Goal: Use online tool/utility: Utilize a website feature to perform a specific function

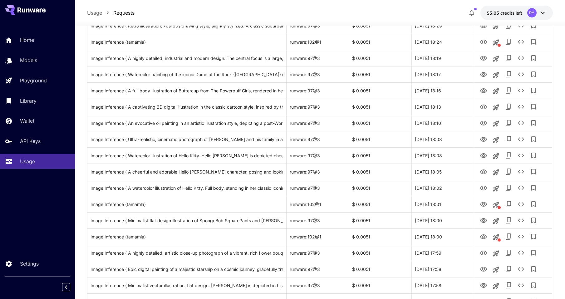
scroll to position [121, 0]
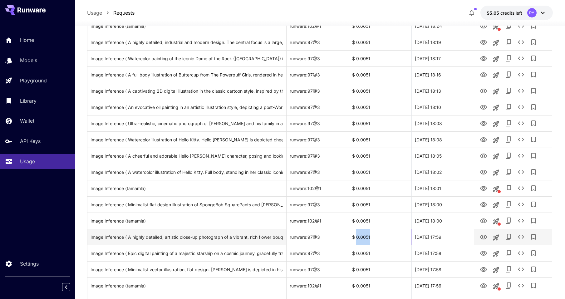
drag, startPoint x: 365, startPoint y: 239, endPoint x: 356, endPoint y: 239, distance: 8.4
click at [356, 239] on div "$ 0.0051" at bounding box center [380, 237] width 62 height 16
copy div "0.0051"
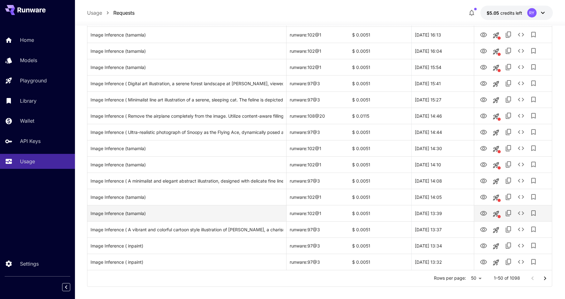
scroll to position [671, 0]
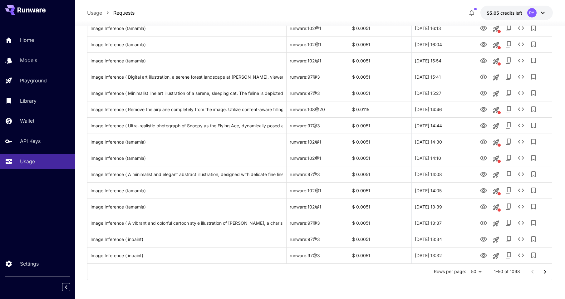
click at [544, 272] on icon "Go to next page" at bounding box center [544, 271] width 7 height 7
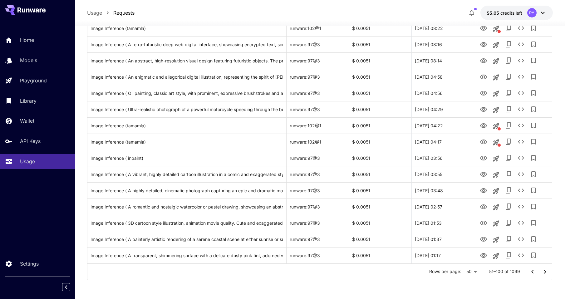
click at [530, 271] on icon "Go to previous page" at bounding box center [532, 271] width 7 height 7
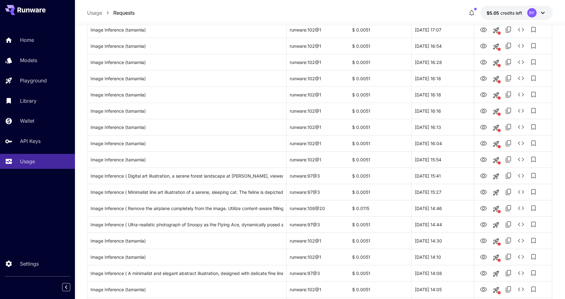
scroll to position [577, 0]
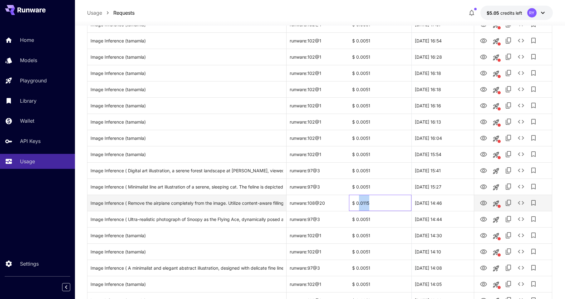
drag, startPoint x: 365, startPoint y: 203, endPoint x: 359, endPoint y: 203, distance: 5.3
click at [359, 203] on div "$ 0.0115" at bounding box center [380, 203] width 62 height 16
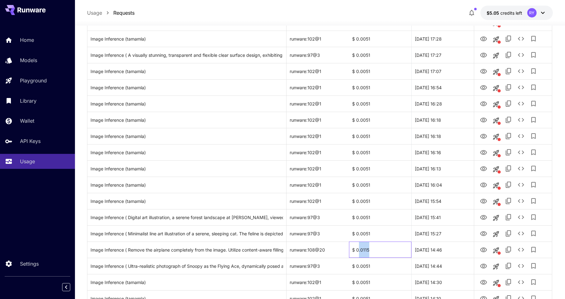
scroll to position [537, 0]
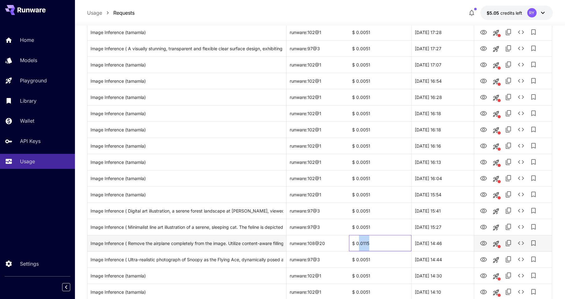
click at [374, 243] on div "$ 0.0115" at bounding box center [380, 243] width 62 height 16
drag, startPoint x: 367, startPoint y: 243, endPoint x: 356, endPoint y: 244, distance: 10.3
click at [356, 244] on div "$ 0.0115" at bounding box center [380, 243] width 62 height 16
copy div "0.0115"
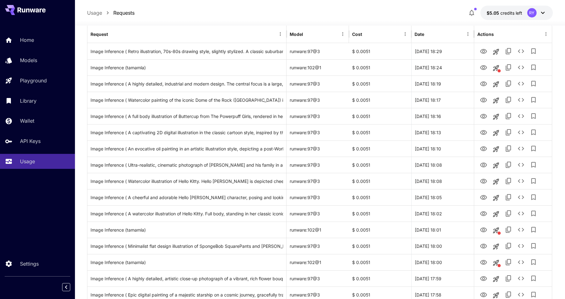
scroll to position [0, 0]
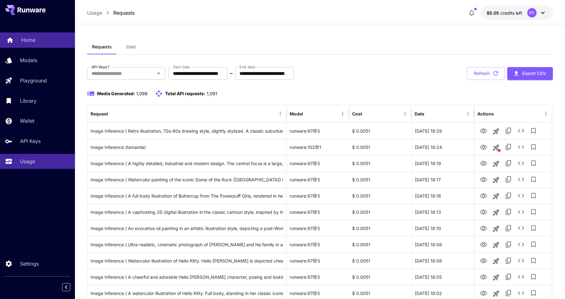
click at [30, 37] on p "Home" at bounding box center [28, 39] width 14 height 7
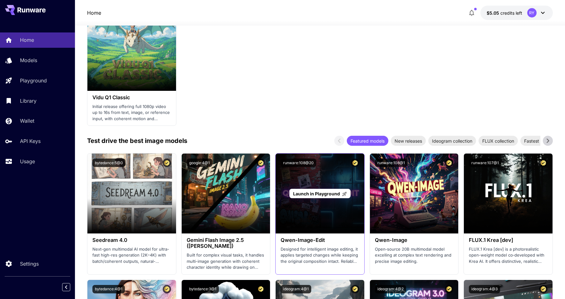
scroll to position [686, 0]
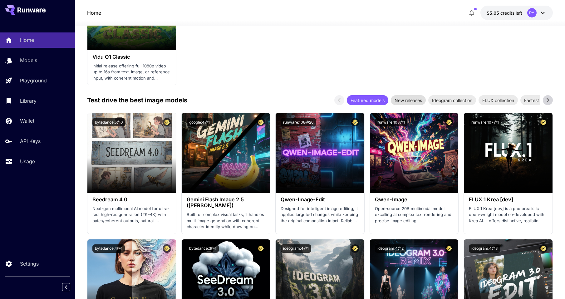
click at [404, 99] on span "New releases" at bounding box center [408, 100] width 35 height 7
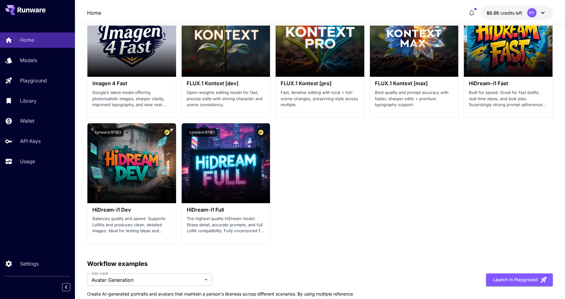
scroll to position [1183, 0]
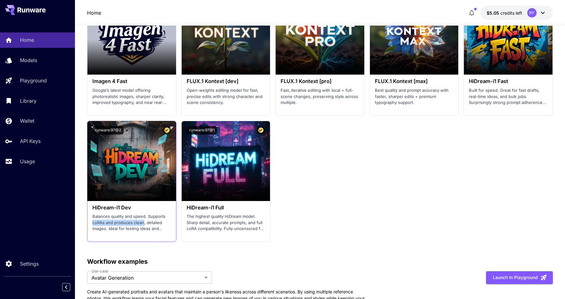
drag, startPoint x: 143, startPoint y: 222, endPoint x: 91, endPoint y: 221, distance: 52.4
click at [90, 221] on div "HiDream-i1 Dev Balances quality and speed. Supports LoRAs and produces clean, d…" at bounding box center [131, 218] width 89 height 35
drag, startPoint x: 91, startPoint y: 221, endPoint x: 102, endPoint y: 222, distance: 11.6
click at [102, 222] on p "Balances quality and speed. Supports LoRAs and produces clean, detailed images.…" at bounding box center [131, 223] width 79 height 18
click at [100, 223] on p "Balances quality and speed. Supports LoRAs and produces clean, detailed images.…" at bounding box center [131, 223] width 79 height 18
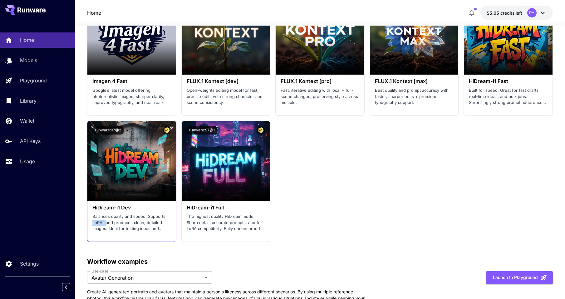
click at [100, 223] on p "Balances quality and speed. Supports LoRAs and produces clean, detailed images.…" at bounding box center [131, 223] width 79 height 18
copy p "LoRAs"
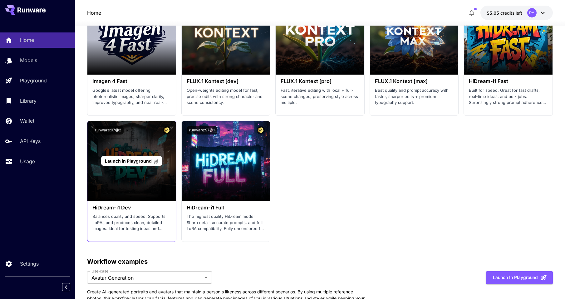
click at [133, 170] on div "Launch in Playground" at bounding box center [131, 161] width 89 height 80
click at [128, 162] on span "Launch in Playground" at bounding box center [128, 160] width 47 height 5
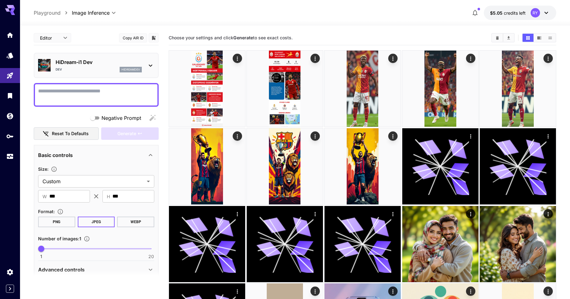
type input "*******"
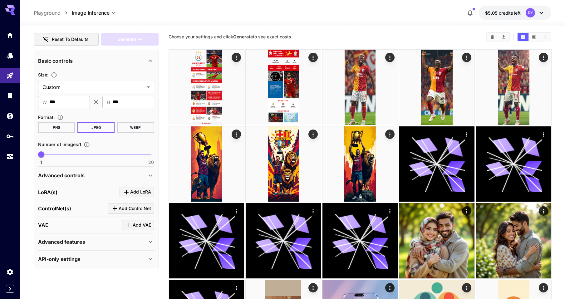
scroll to position [1, 0]
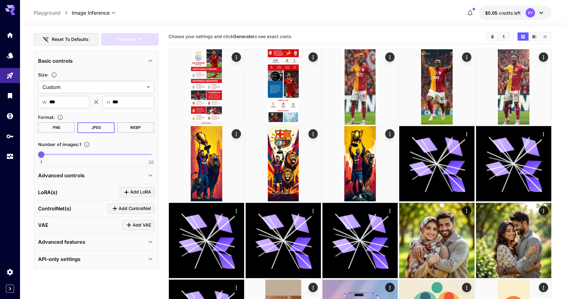
click at [81, 190] on div "LoRA(s) Add LoRA" at bounding box center [96, 192] width 116 height 10
click at [138, 191] on span "Add LoRA" at bounding box center [140, 192] width 21 height 8
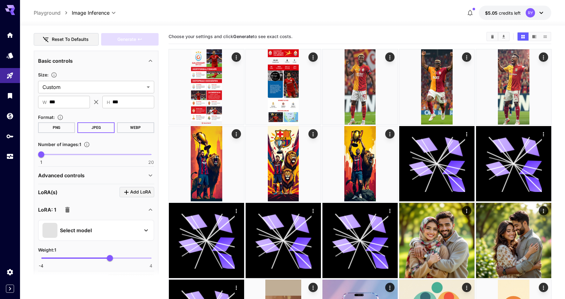
click at [81, 226] on div "Select model" at bounding box center [90, 230] width 97 height 15
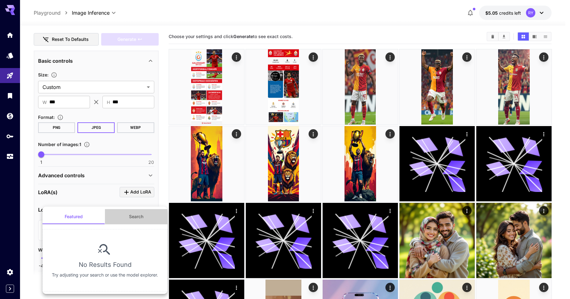
click at [136, 214] on button "Search" at bounding box center [136, 216] width 62 height 15
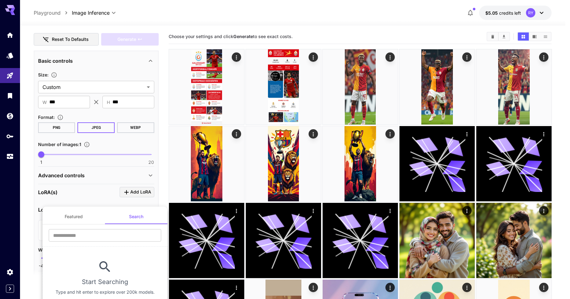
click at [85, 193] on div at bounding box center [285, 149] width 570 height 299
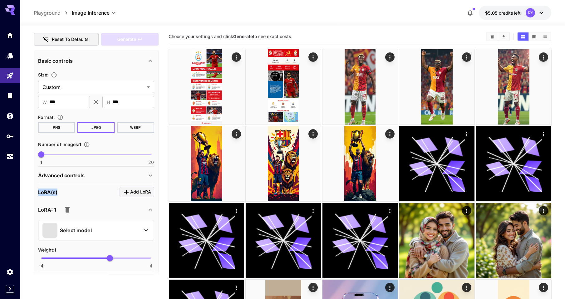
drag, startPoint x: 62, startPoint y: 191, endPoint x: 37, endPoint y: 190, distance: 25.0
click at [37, 190] on div "Basic controls Size : Custom ****** ​ ​ W *** ​ ​ H *** ​ Format : PNG JPEG WEB…" at bounding box center [96, 195] width 125 height 288
copy p "LoRA(s)"
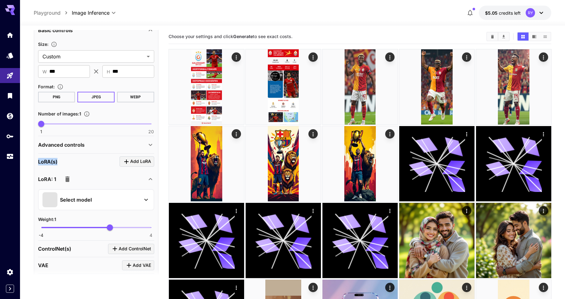
scroll to position [125, 0]
click at [65, 176] on icon "button" at bounding box center [67, 178] width 7 height 7
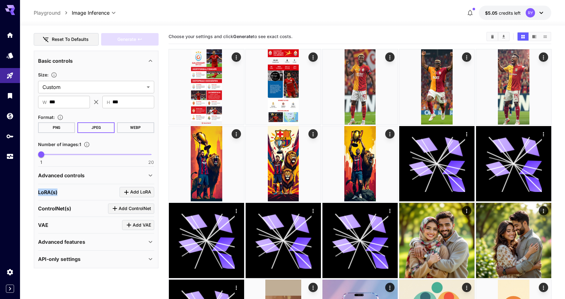
scroll to position [94, 0]
click at [133, 191] on span "Add LoRA" at bounding box center [140, 192] width 21 height 8
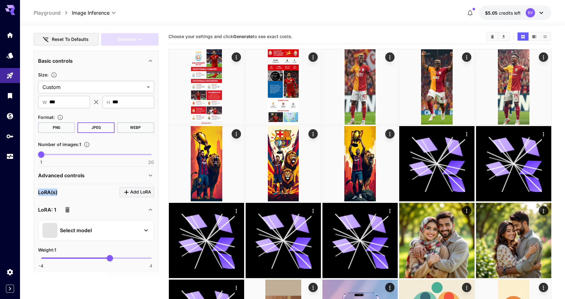
click at [71, 233] on p "Select model" at bounding box center [76, 230] width 32 height 7
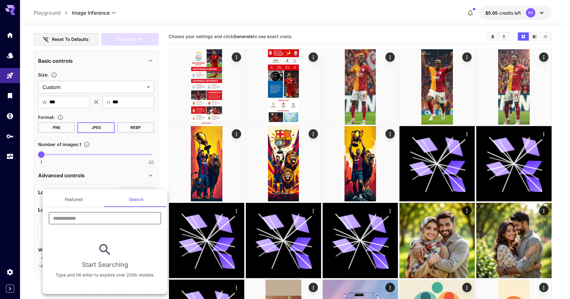
click at [116, 219] on input "text" at bounding box center [105, 218] width 112 height 12
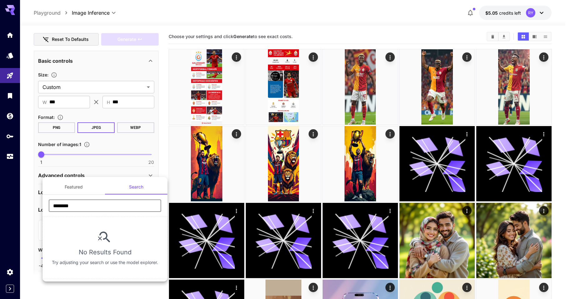
drag, startPoint x: 79, startPoint y: 206, endPoint x: 61, endPoint y: 205, distance: 18.4
click at [61, 205] on input "********" at bounding box center [105, 205] width 112 height 12
click at [62, 216] on div "*** ​" at bounding box center [104, 207] width 125 height 17
drag, startPoint x: 80, startPoint y: 208, endPoint x: 35, endPoint y: 201, distance: 45.4
click at [35, 187] on div "Featured Search *** ​ No Results Found Try adjusting your search or use the mod…" at bounding box center [62, 93] width 125 height 187
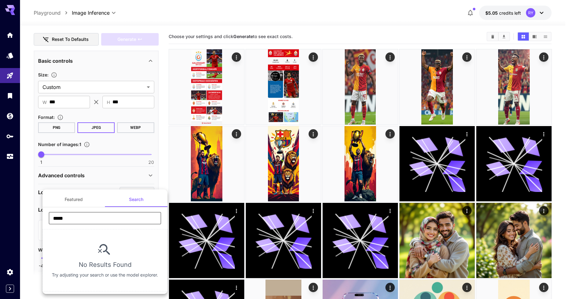
type input "*****"
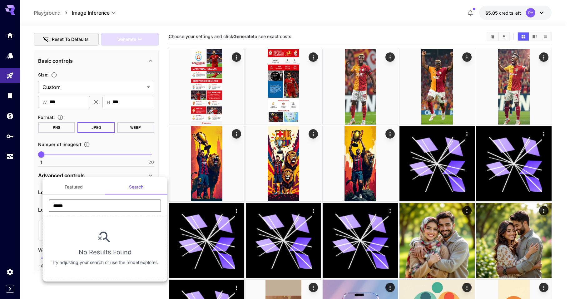
click at [69, 186] on button "Featured" at bounding box center [73, 186] width 62 height 15
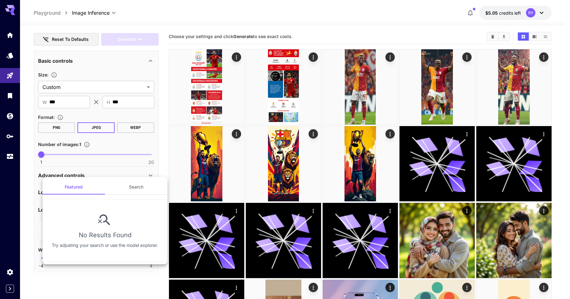
click at [95, 278] on div at bounding box center [285, 149] width 570 height 299
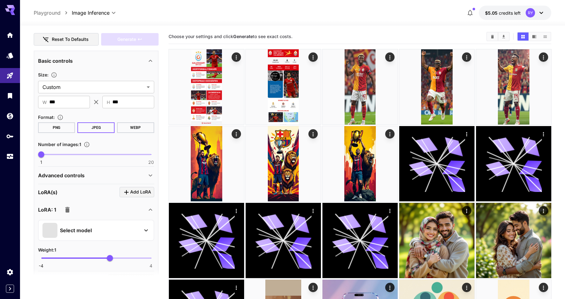
click at [79, 227] on p "Select model" at bounding box center [76, 230] width 32 height 7
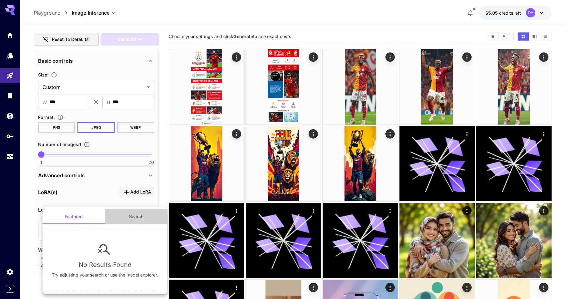
click at [130, 217] on button "Search" at bounding box center [136, 216] width 62 height 15
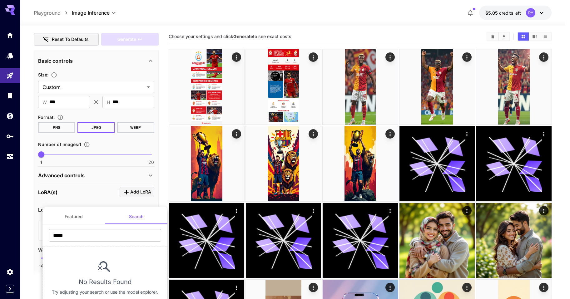
click at [76, 220] on button "Featured" at bounding box center [73, 216] width 62 height 15
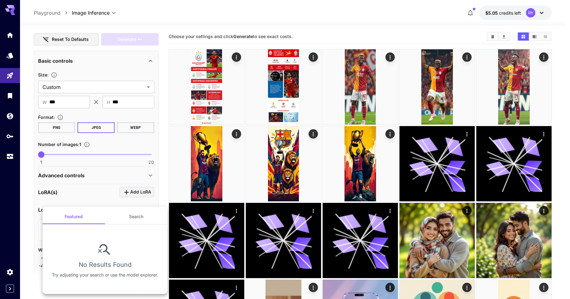
click at [35, 287] on div at bounding box center [285, 149] width 570 height 299
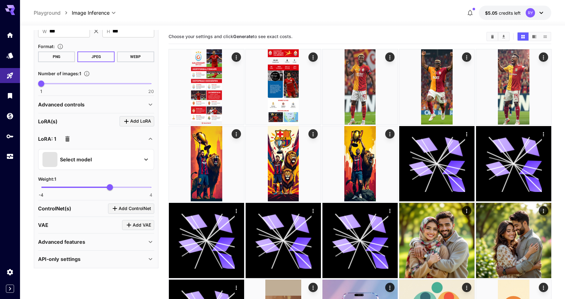
scroll to position [2, 0]
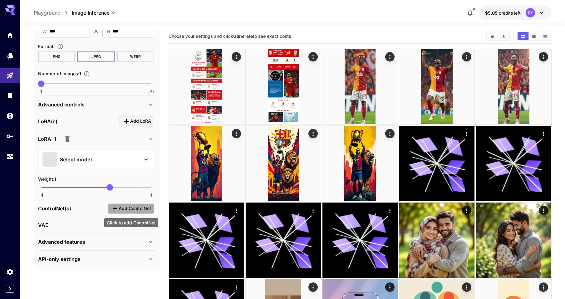
click at [130, 206] on span "Add ControlNet" at bounding box center [135, 209] width 32 height 8
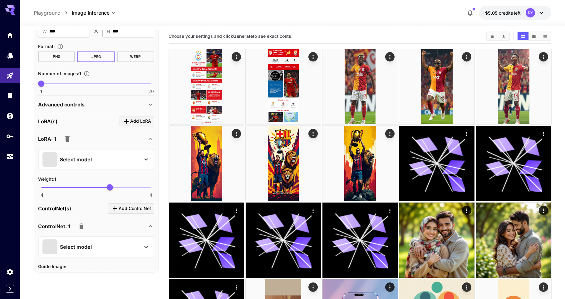
click at [105, 247] on div "Select model" at bounding box center [90, 246] width 97 height 15
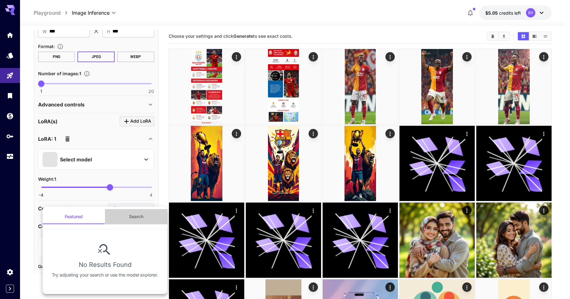
click at [148, 219] on button "Search" at bounding box center [136, 216] width 62 height 15
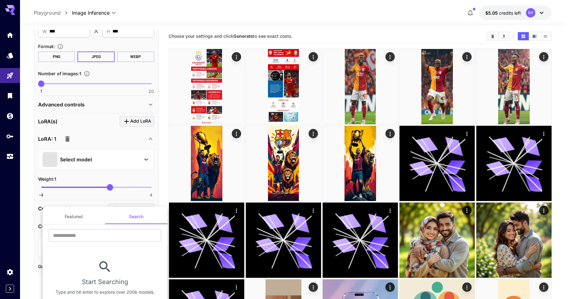
click at [30, 231] on div at bounding box center [285, 149] width 570 height 299
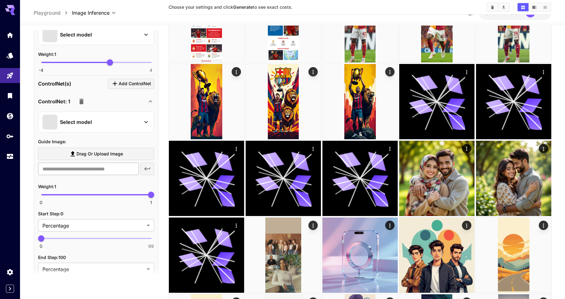
scroll to position [290, 0]
click at [82, 104] on icon "button" at bounding box center [81, 101] width 4 height 6
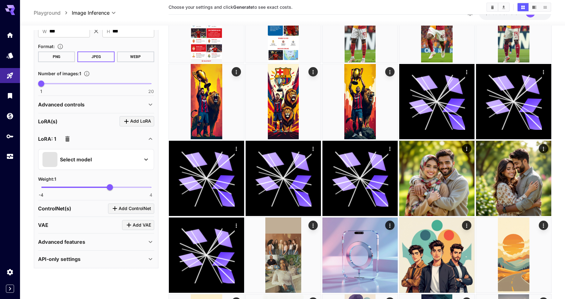
scroll to position [165, 0]
click at [66, 140] on icon "button" at bounding box center [67, 139] width 4 height 6
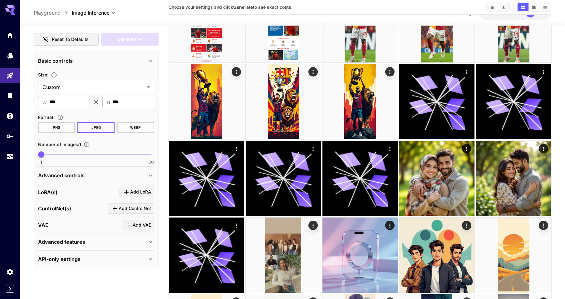
click at [74, 210] on div "ControlNet(s) Add ControlNet" at bounding box center [96, 209] width 116 height 10
click at [122, 210] on span "Add ControlNet" at bounding box center [135, 209] width 32 height 8
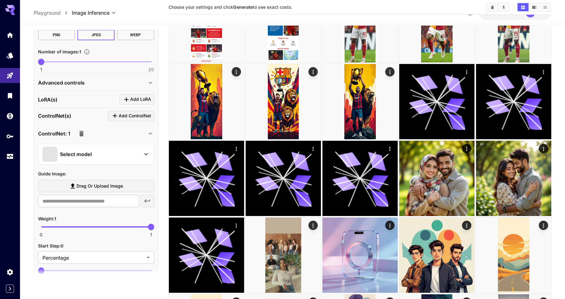
scroll to position [187, 0]
click at [88, 188] on span "Drag or upload image" at bounding box center [99, 186] width 47 height 8
click at [0, 0] on input "Drag or upload image" at bounding box center [0, 0] width 0 height 0
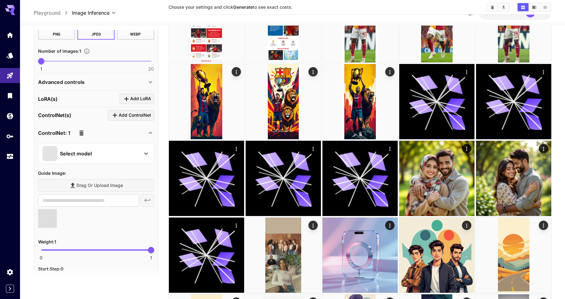
type input "**********"
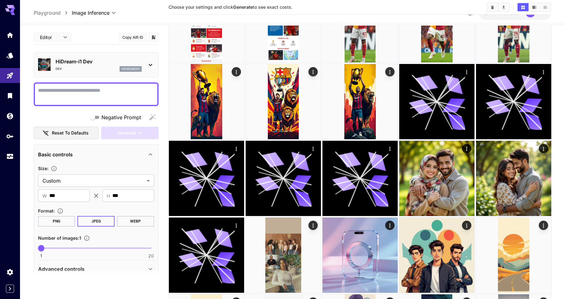
scroll to position [63, 0]
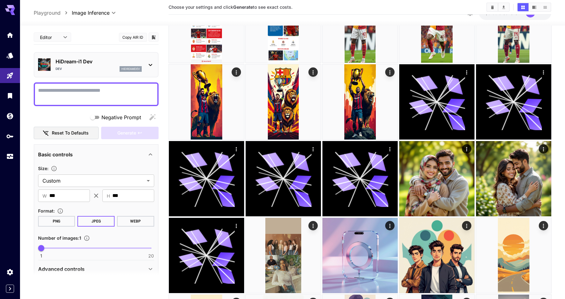
click at [71, 95] on textarea "Negative Prompt" at bounding box center [96, 94] width 116 height 15
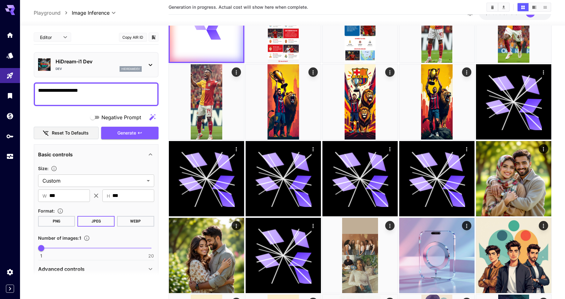
drag, startPoint x: 93, startPoint y: 91, endPoint x: 30, endPoint y: 88, distance: 62.8
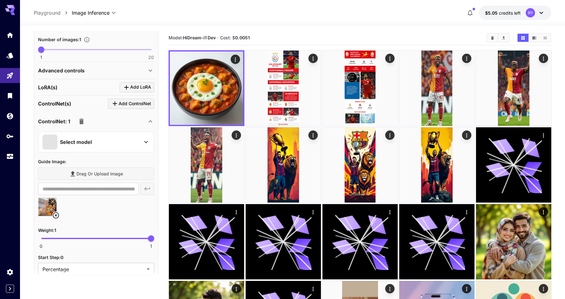
scroll to position [161, 0]
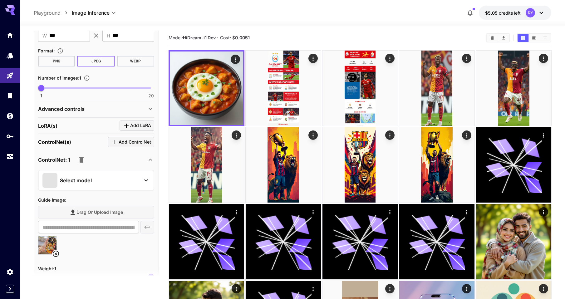
type textarea "**********"
click at [55, 251] on icon at bounding box center [55, 253] width 7 height 7
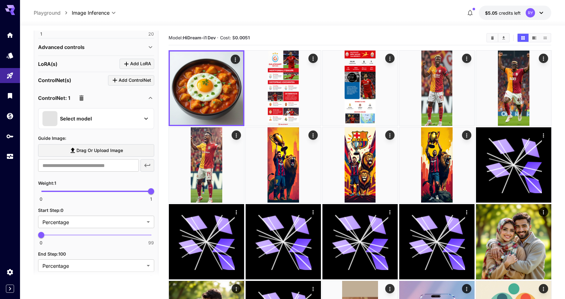
scroll to position [223, 0]
click at [74, 152] on icon at bounding box center [73, 149] width 4 height 5
click at [0, 0] on input "Drag or upload image" at bounding box center [0, 0] width 0 height 0
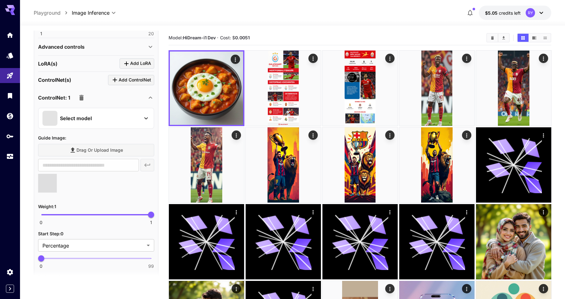
type input "**********"
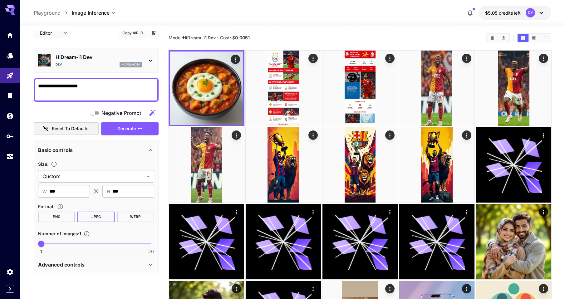
scroll to position [5, 0]
click at [127, 130] on span "Generate" at bounding box center [126, 129] width 19 height 8
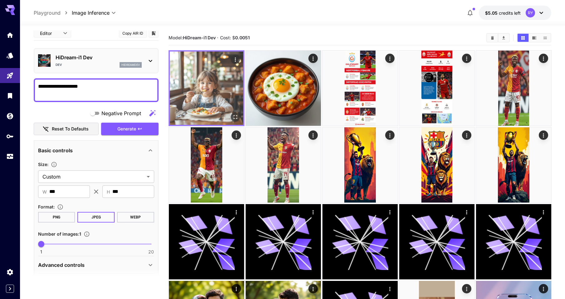
click at [235, 117] on icon "Open in fullscreen" at bounding box center [235, 117] width 6 height 6
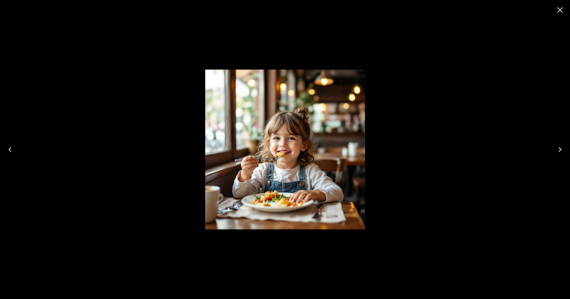
click at [561, 9] on icon "Close" at bounding box center [560, 10] width 10 height 10
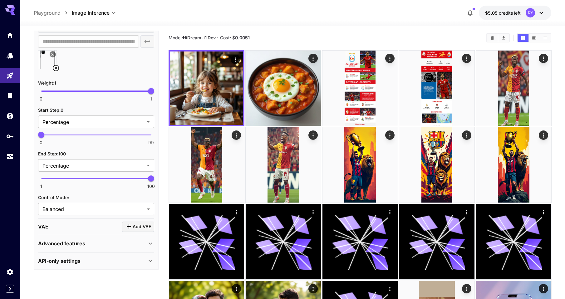
scroll to position [347, 0]
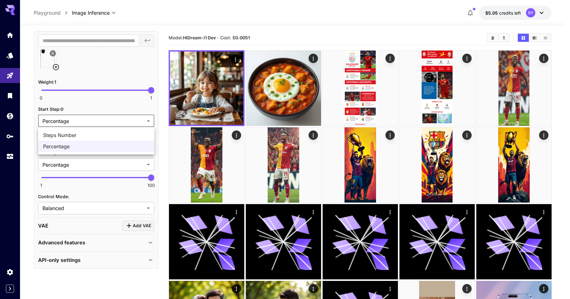
click at [83, 121] on div at bounding box center [285, 149] width 570 height 299
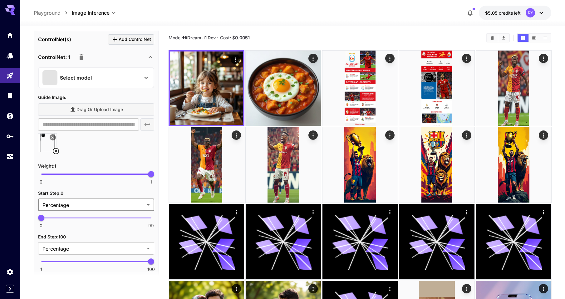
scroll to position [254, 0]
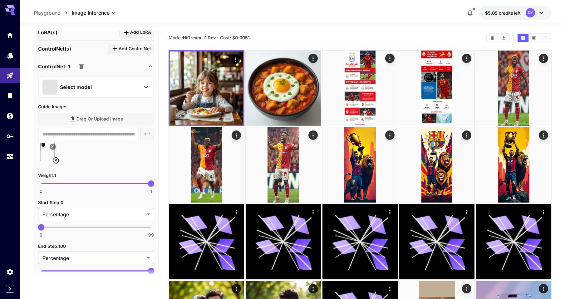
click at [54, 146] on icon at bounding box center [53, 147] width 4 height 4
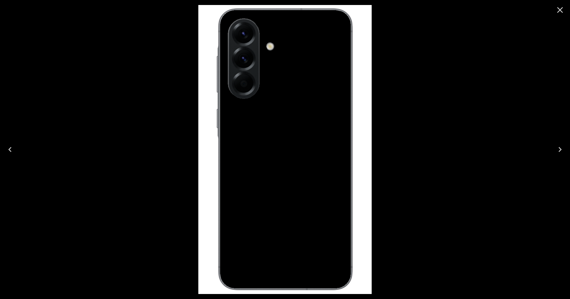
click at [558, 9] on icon "Close" at bounding box center [560, 10] width 10 height 10
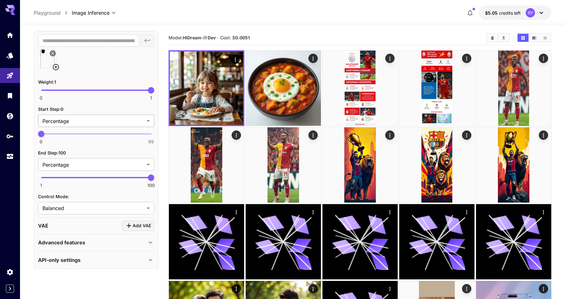
scroll to position [0, 0]
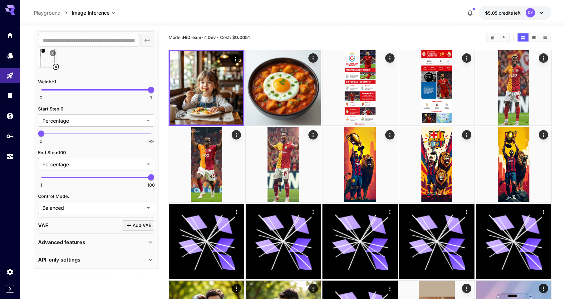
click at [56, 67] on icon at bounding box center [56, 67] width 6 height 6
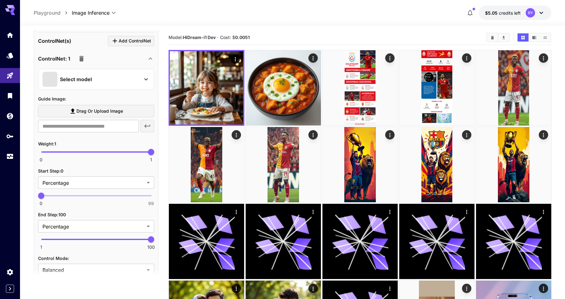
click at [81, 82] on p "Select model" at bounding box center [76, 79] width 32 height 7
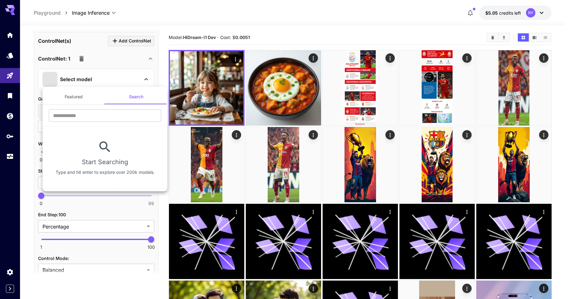
click at [69, 98] on button "Featured" at bounding box center [73, 96] width 62 height 15
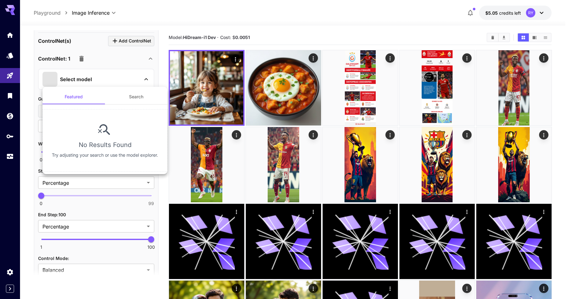
click at [84, 83] on div at bounding box center [285, 149] width 570 height 299
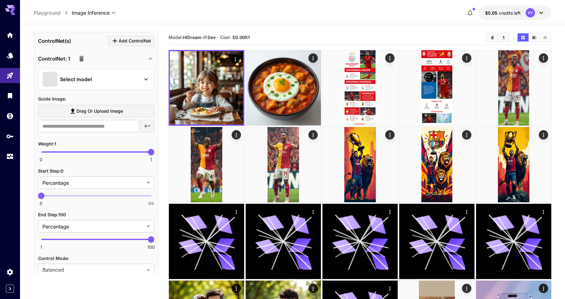
click at [145, 80] on icon at bounding box center [145, 79] width 7 height 7
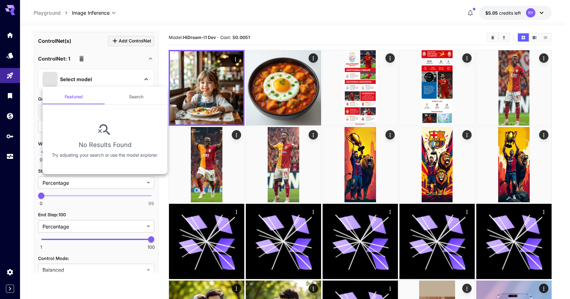
click at [145, 80] on div at bounding box center [285, 149] width 570 height 299
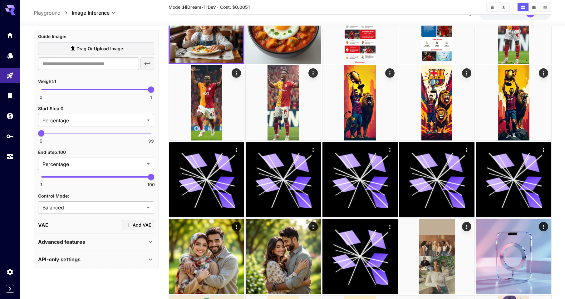
scroll to position [62, 0]
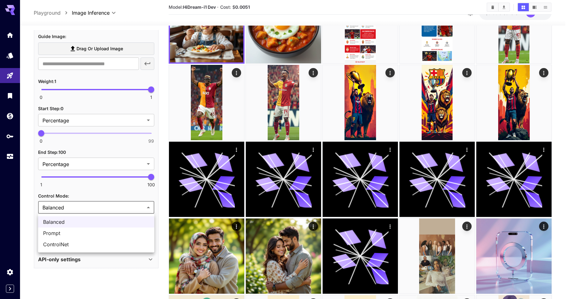
click at [94, 205] on div at bounding box center [285, 149] width 570 height 299
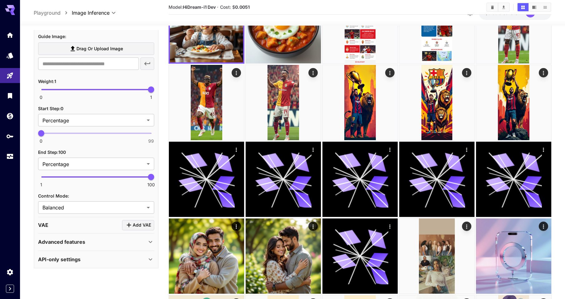
click at [104, 241] on div "Advanced features" at bounding box center [92, 241] width 109 height 7
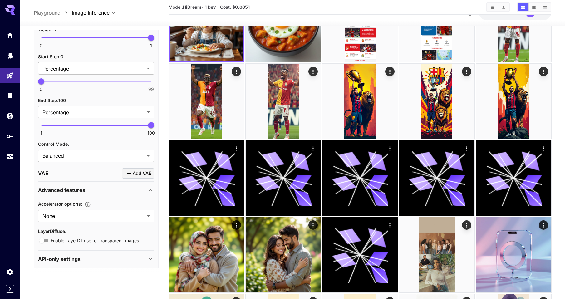
scroll to position [64, 0]
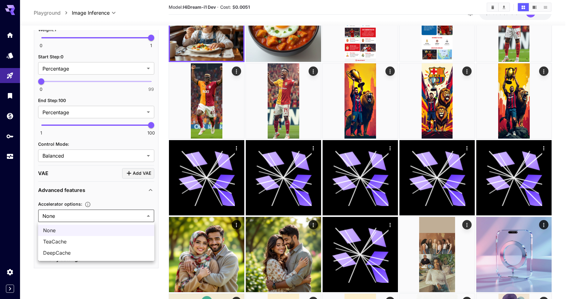
click at [146, 215] on div at bounding box center [285, 149] width 570 height 299
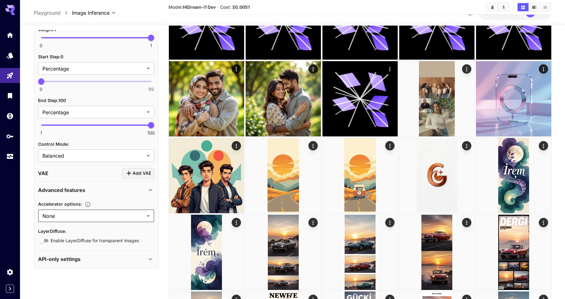
scroll to position [220, 0]
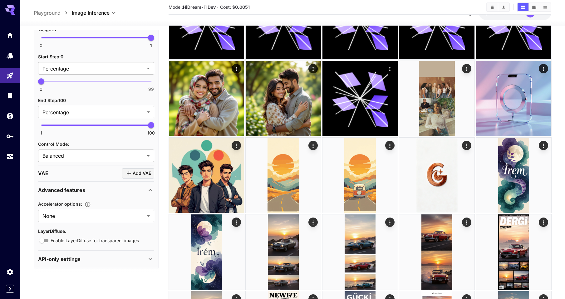
click at [93, 257] on div "API-only settings" at bounding box center [92, 258] width 109 height 7
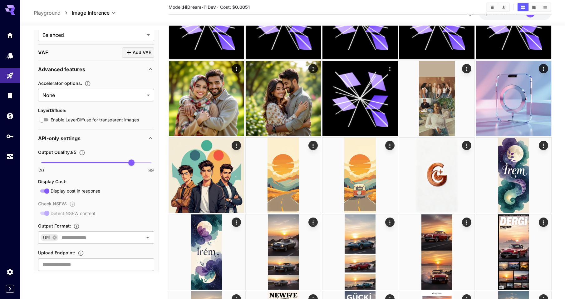
scroll to position [500, 0]
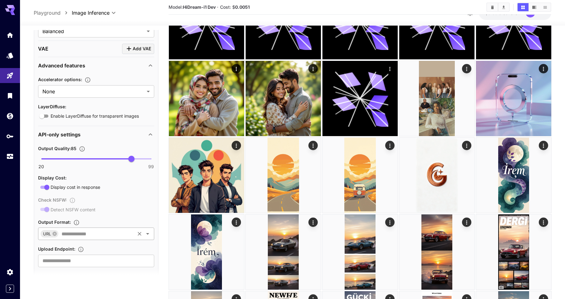
click at [149, 236] on icon "Open" at bounding box center [147, 233] width 7 height 7
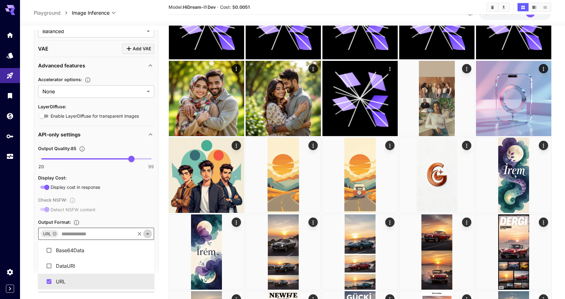
click at [148, 236] on icon "Close" at bounding box center [147, 233] width 7 height 7
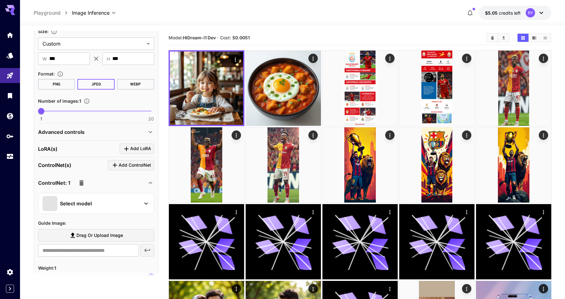
scroll to position [136, 0]
drag, startPoint x: 61, startPoint y: 151, endPoint x: 37, endPoint y: 148, distance: 23.6
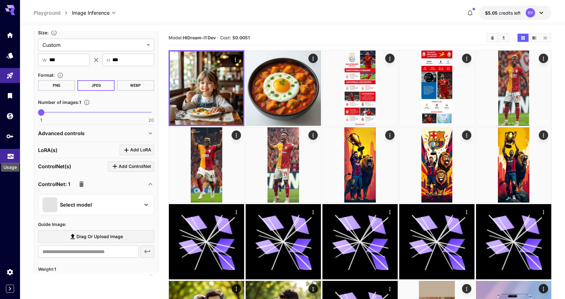
click at [11, 155] on icon "Usage" at bounding box center [10, 154] width 7 height 7
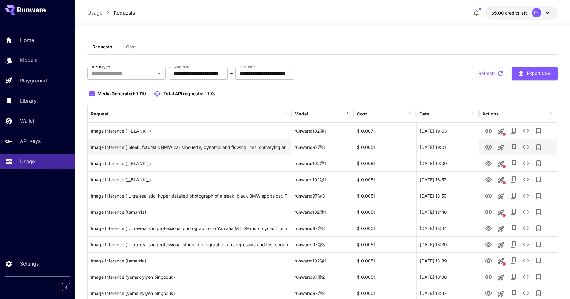
click at [368, 130] on div "$ 0.007" at bounding box center [385, 131] width 62 height 16
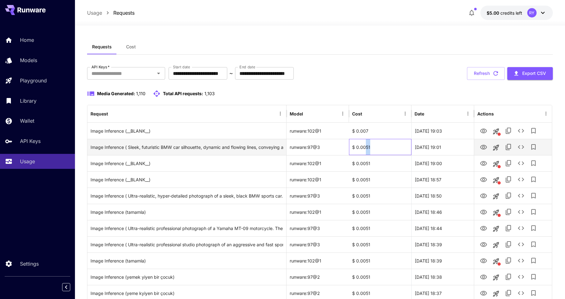
drag, startPoint x: 366, startPoint y: 147, endPoint x: 370, endPoint y: 147, distance: 4.1
click at [370, 147] on div "$ 0.0051" at bounding box center [380, 147] width 62 height 16
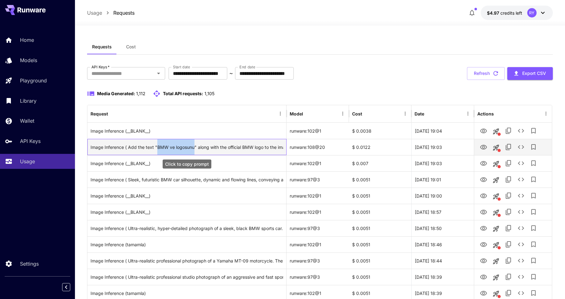
drag, startPoint x: 157, startPoint y: 147, endPoint x: 194, endPoint y: 147, distance: 37.5
click at [194, 147] on div "Image Inference ( Add the text "BMW ve logosunu" along with the official BMW lo…" at bounding box center [187, 147] width 193 height 16
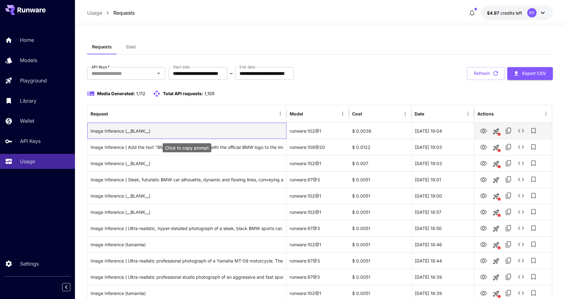
click at [240, 128] on div "Image Inference (__BLANK__)" at bounding box center [187, 131] width 193 height 16
